Goal: Transaction & Acquisition: Purchase product/service

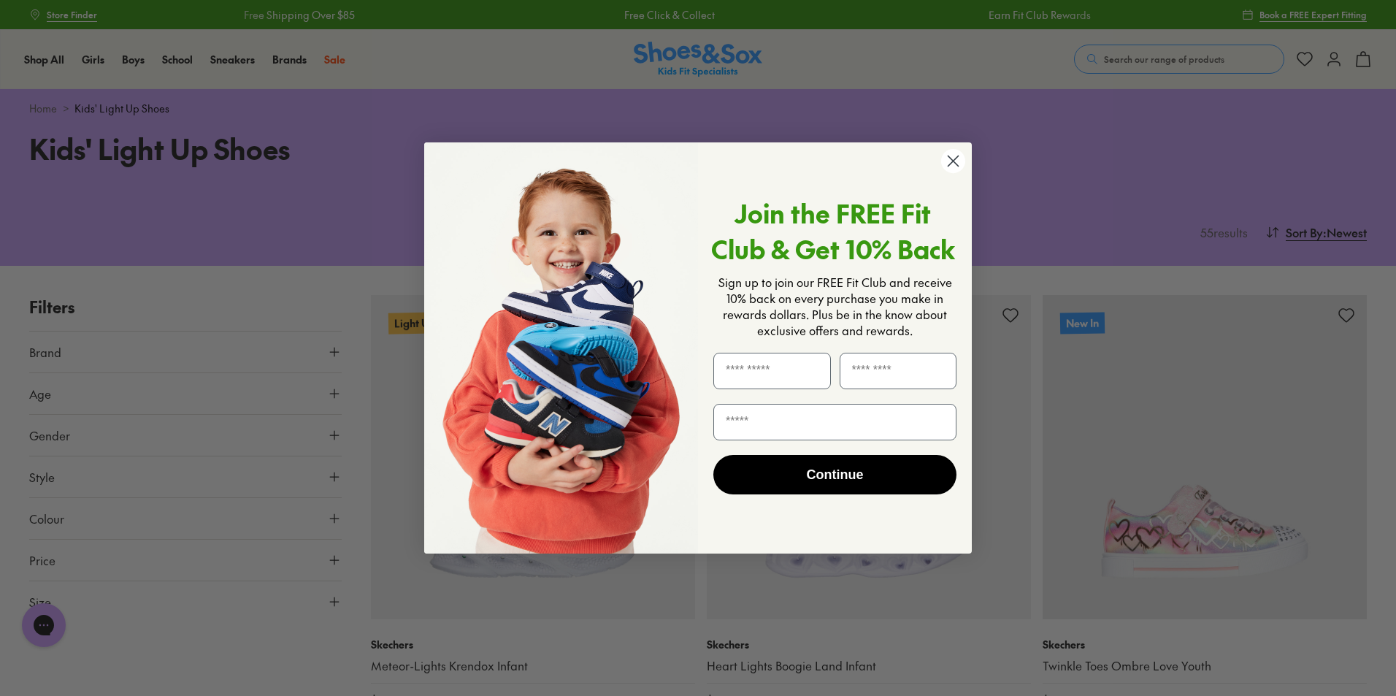
click at [954, 158] on circle "Close dialog" at bounding box center [953, 161] width 24 height 24
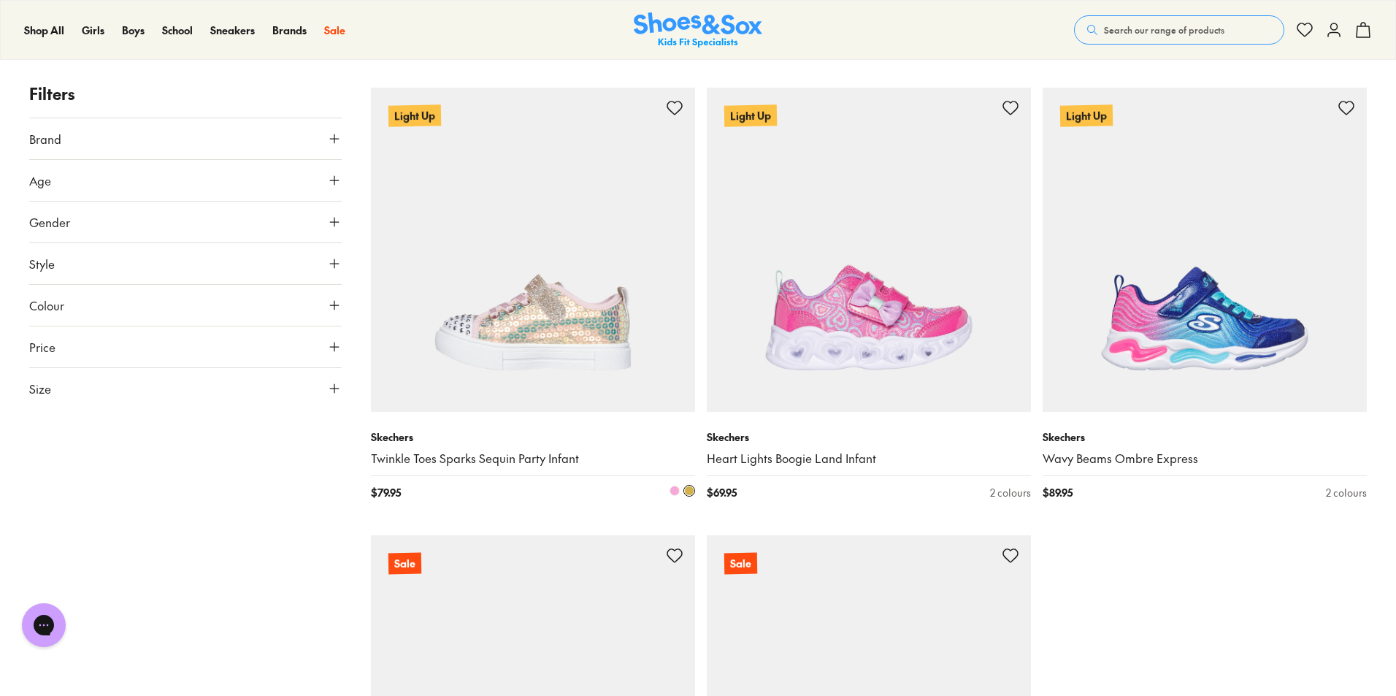
scroll to position [4307, 0]
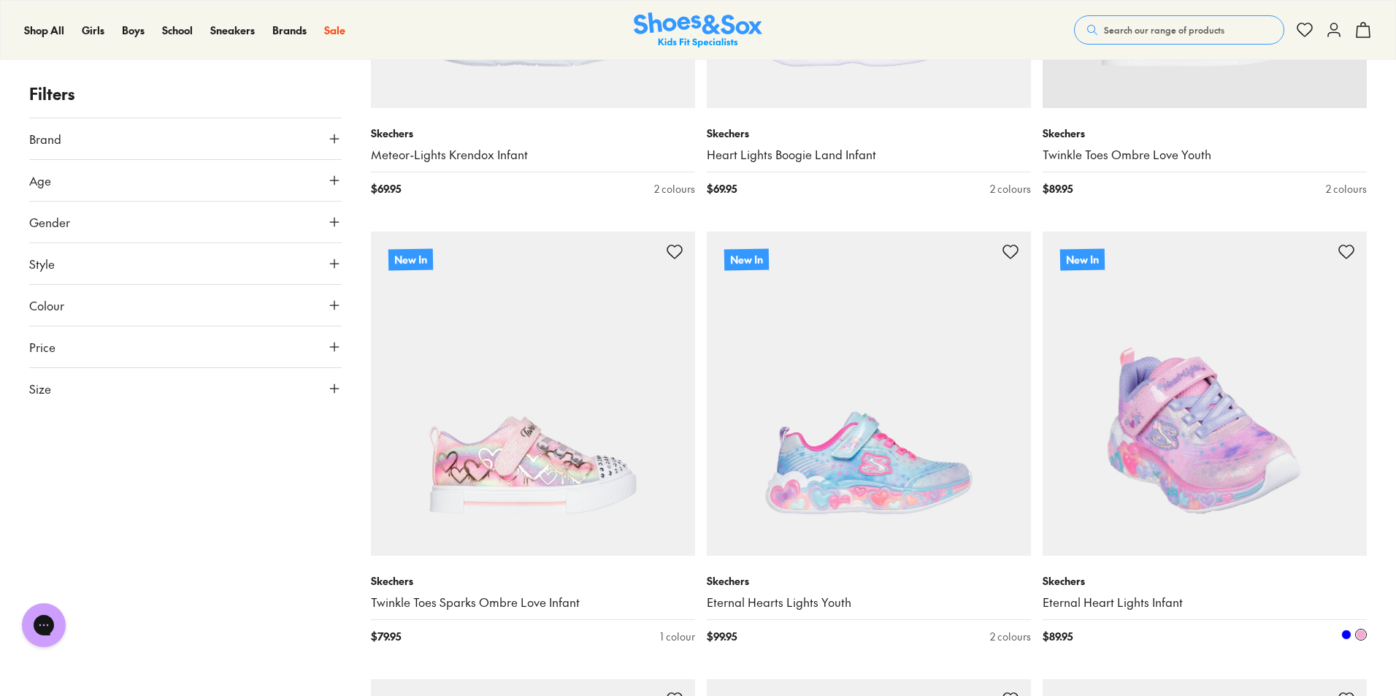
scroll to position [584, 0]
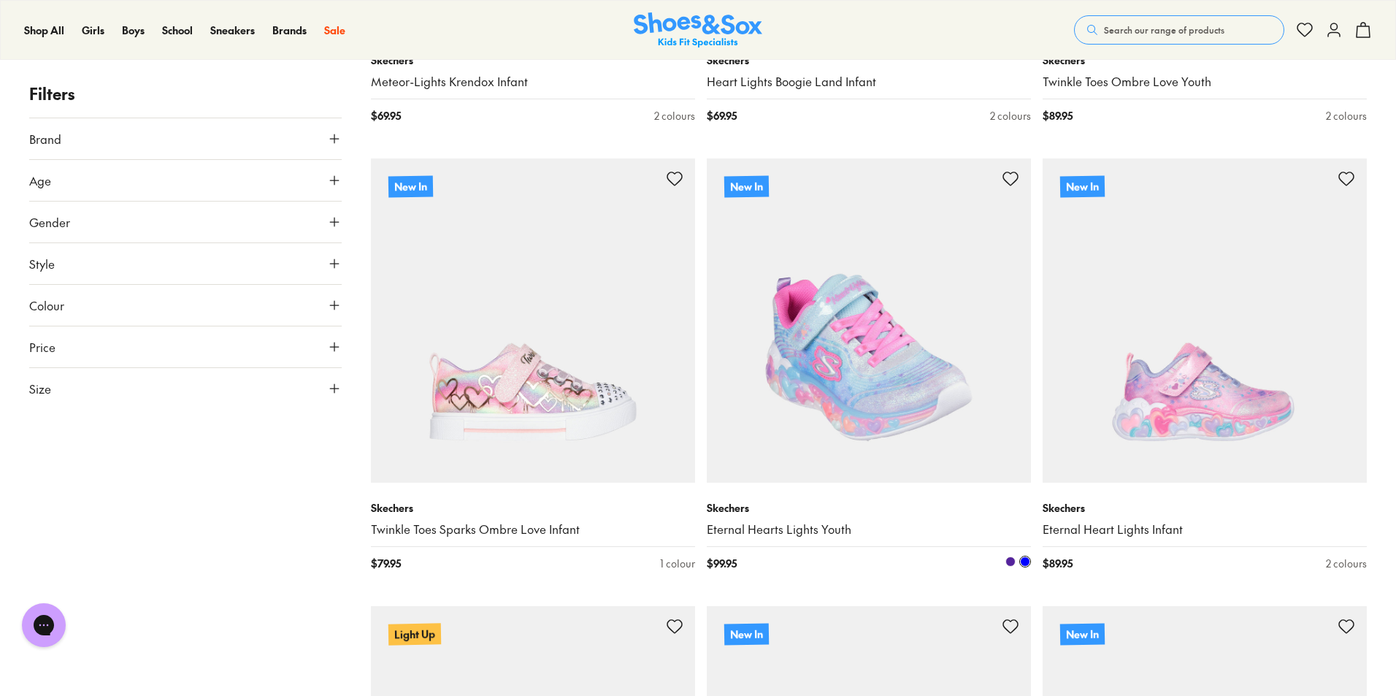
click at [816, 374] on img at bounding box center [869, 320] width 324 height 324
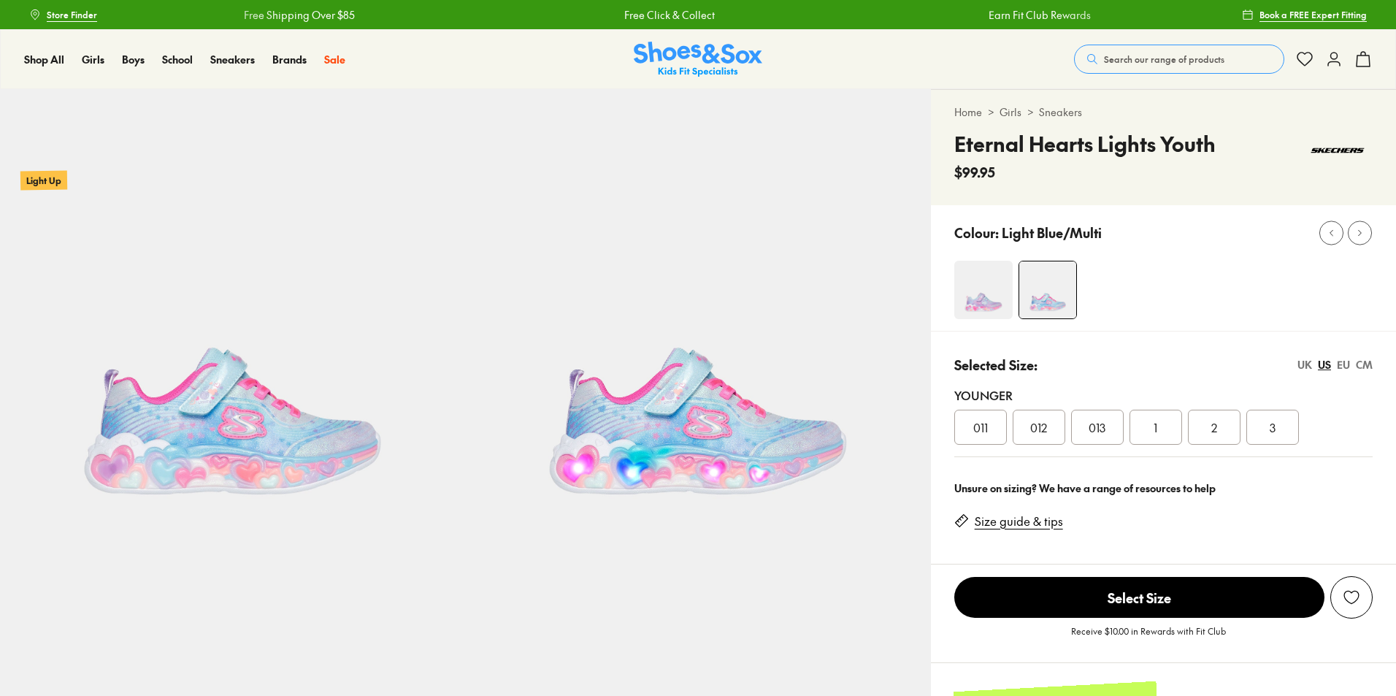
click at [980, 301] on img at bounding box center [983, 290] width 58 height 58
select select "*"
